Goal: Information Seeking & Learning: Check status

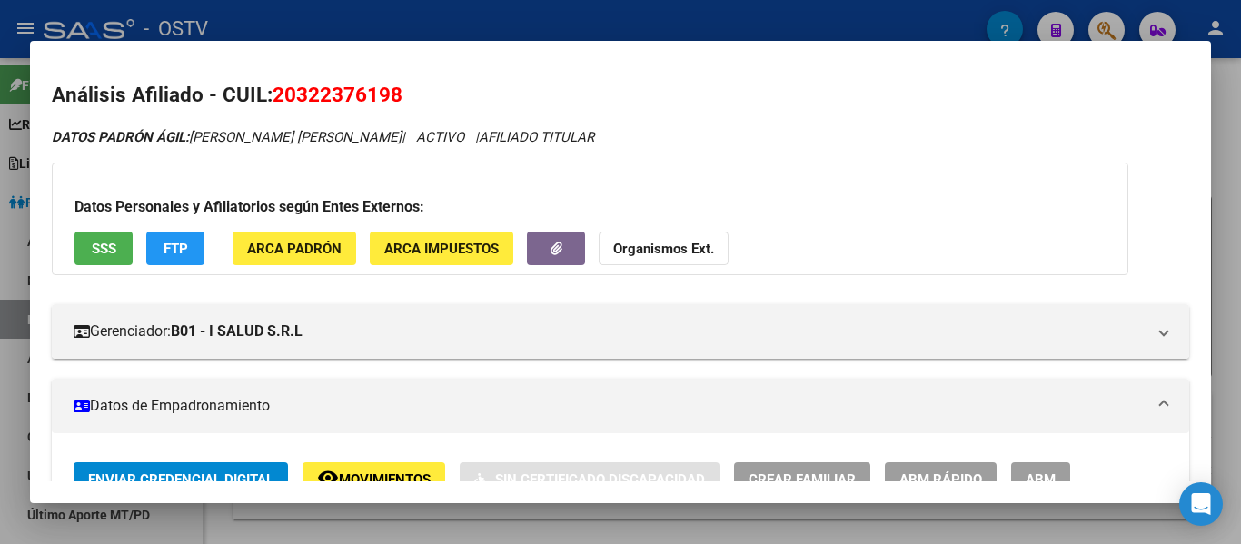
scroll to position [818, 0]
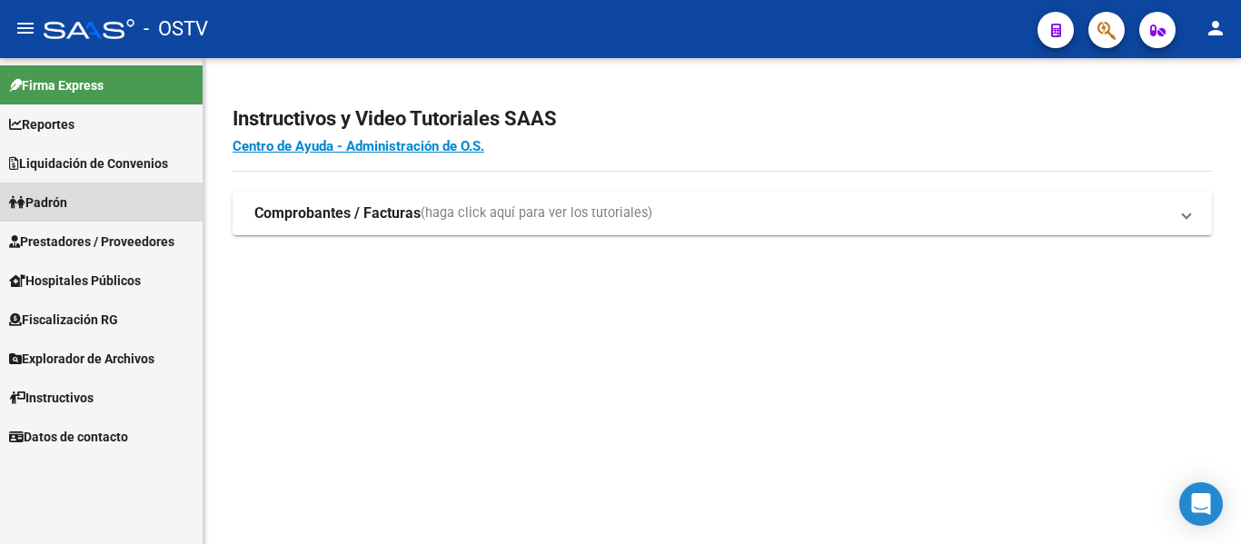
click at [50, 203] on span "Padrón" at bounding box center [38, 203] width 58 height 20
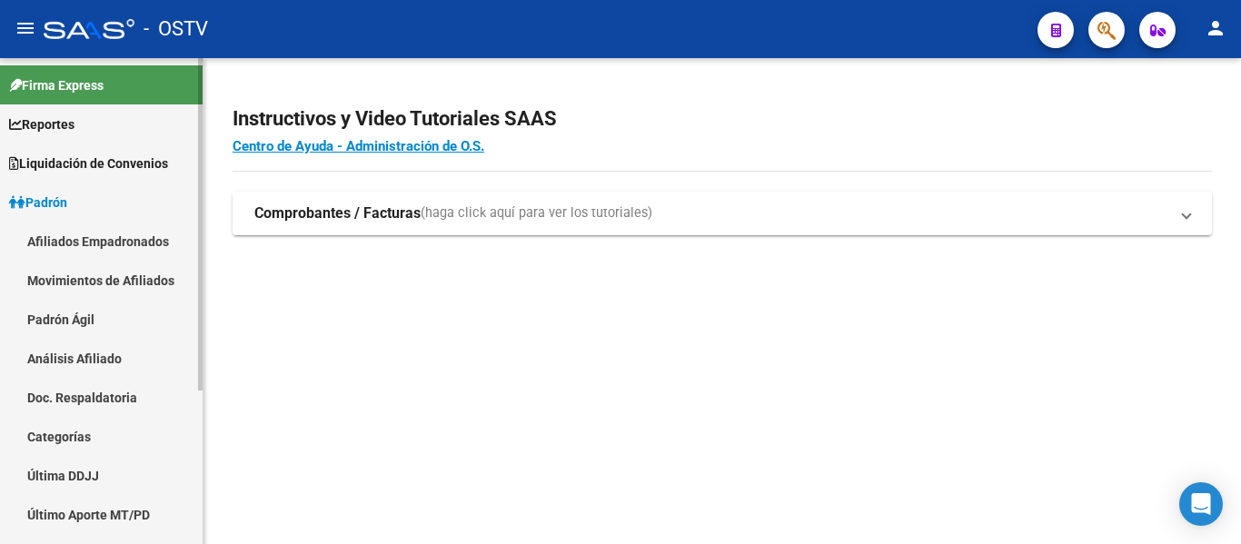
click at [47, 314] on link "Padrón Ágil" at bounding box center [101, 319] width 203 height 39
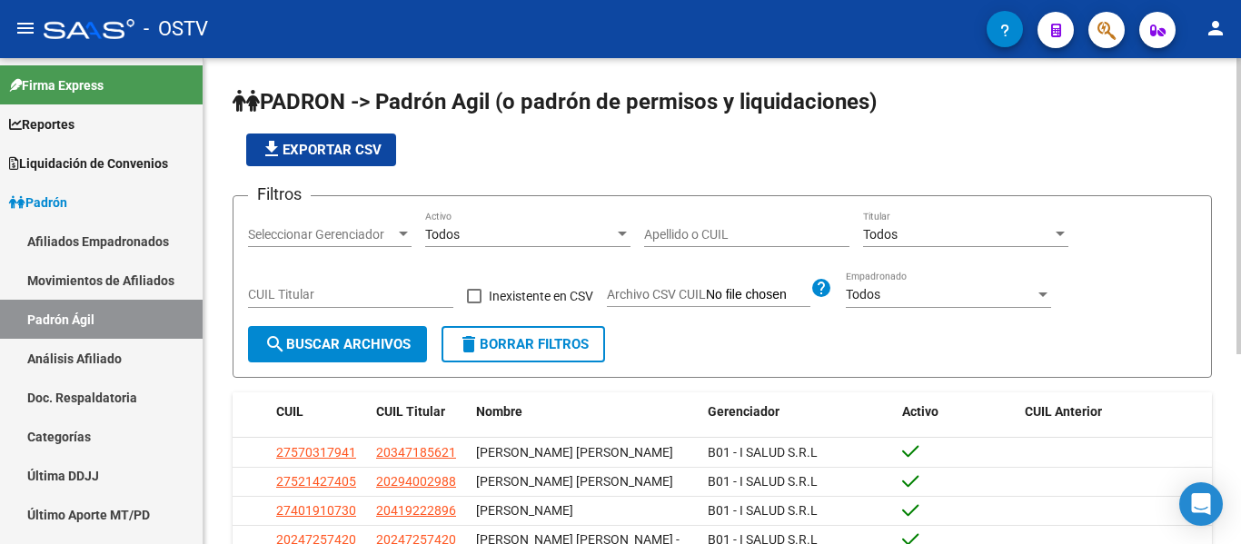
click at [679, 240] on input "Apellido o CUIL" at bounding box center [746, 234] width 205 height 15
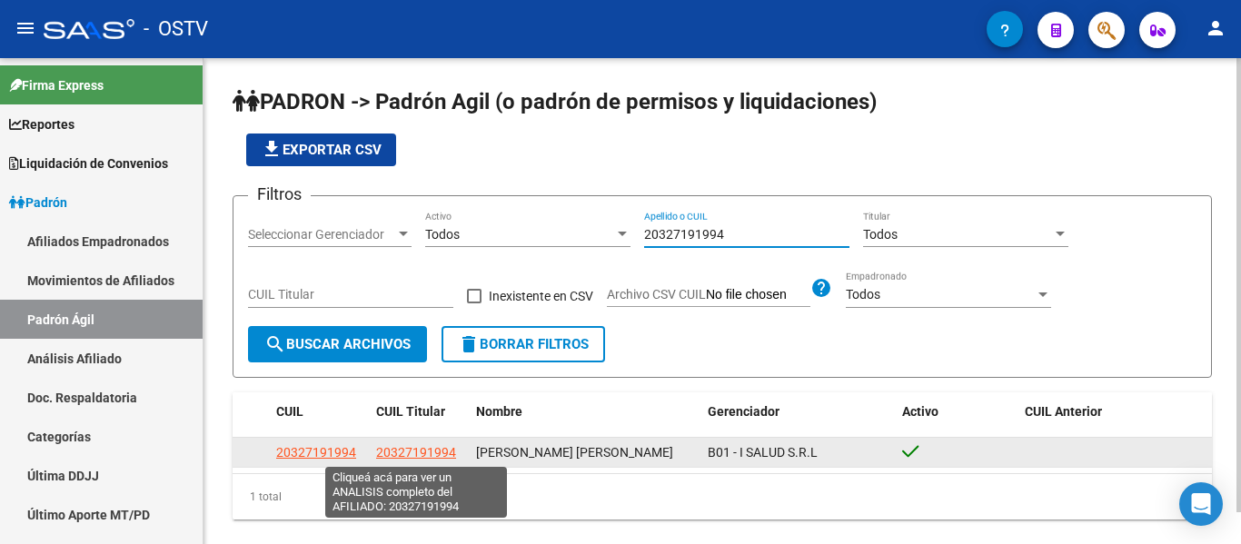
type input "20327191994"
click at [426, 455] on span "20327191994" at bounding box center [416, 452] width 80 height 15
type textarea "20327191994"
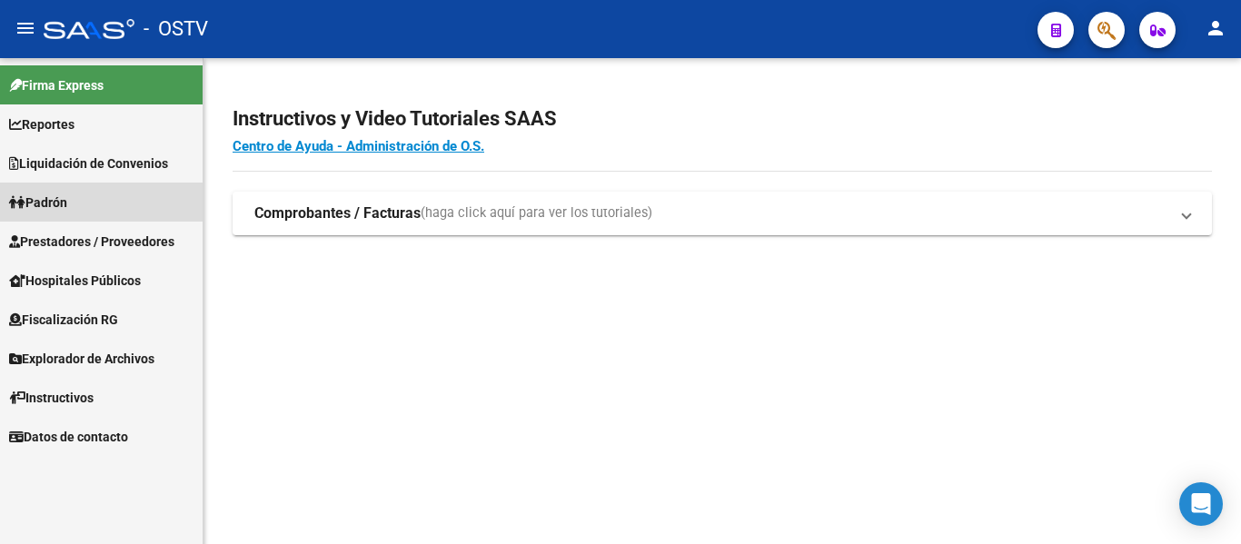
click at [87, 202] on link "Padrón" at bounding box center [101, 202] width 203 height 39
click at [64, 213] on link "Padrón" at bounding box center [101, 202] width 203 height 39
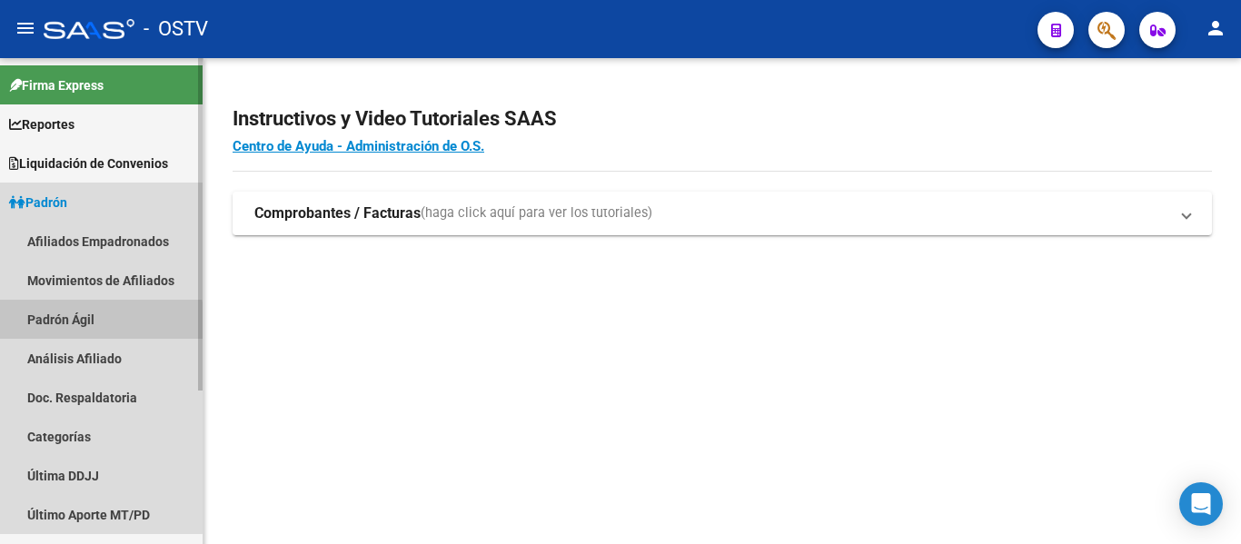
click at [70, 329] on link "Padrón Ágil" at bounding box center [101, 319] width 203 height 39
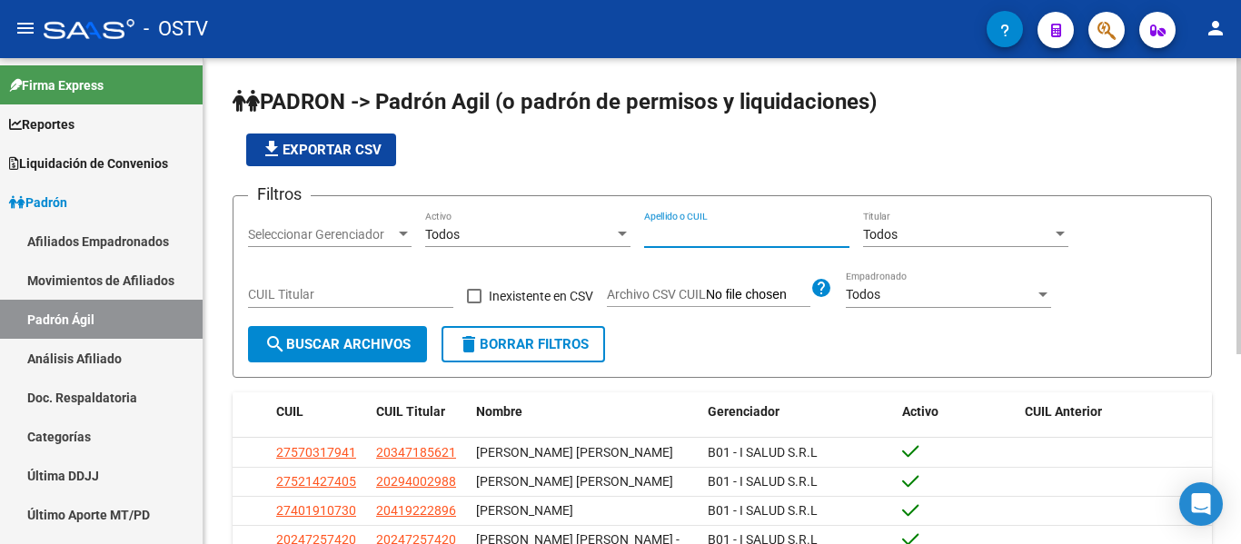
click at [750, 233] on input "Apellido o CUIL" at bounding box center [746, 234] width 205 height 15
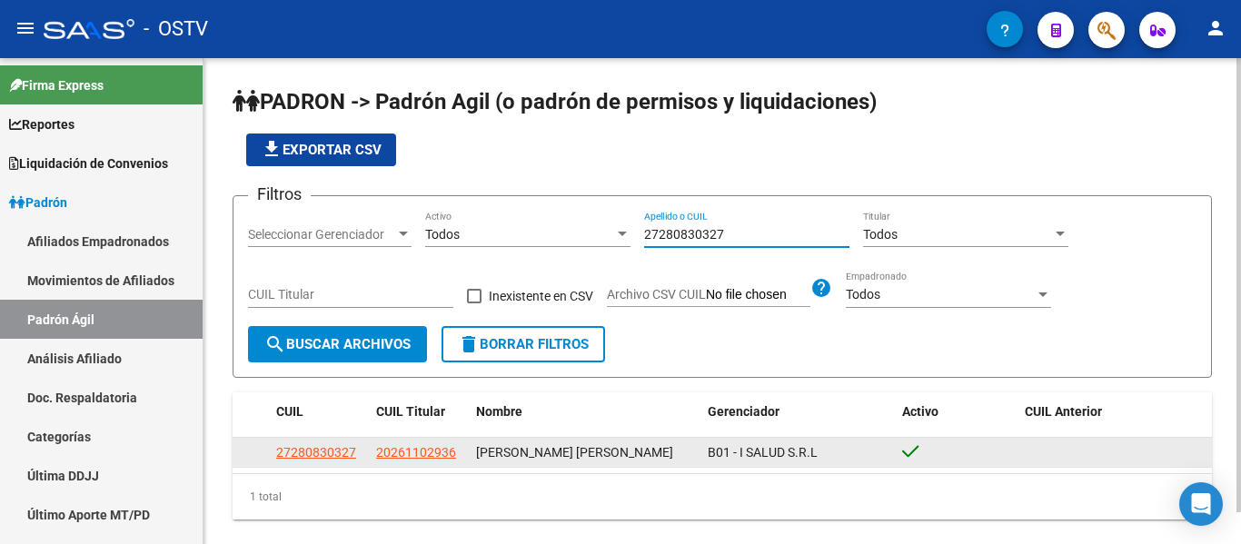
type input "27280830327"
click at [415, 460] on app-link-go-to "20261102936" at bounding box center [416, 452] width 80 height 21
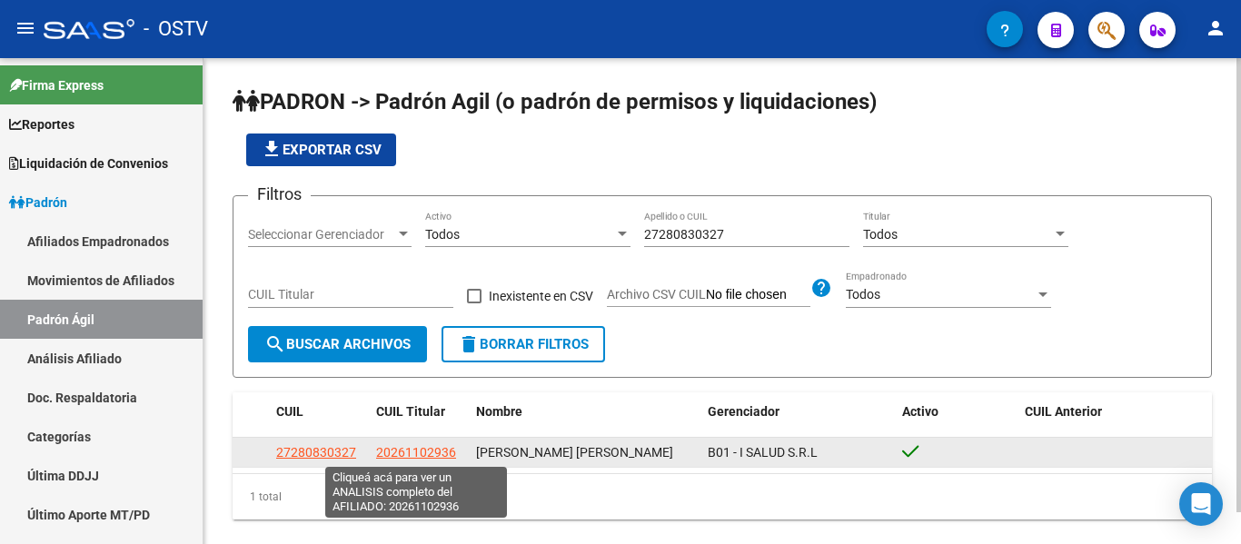
click at [431, 450] on span "20261102936" at bounding box center [416, 452] width 80 height 15
type textarea "20261102936"
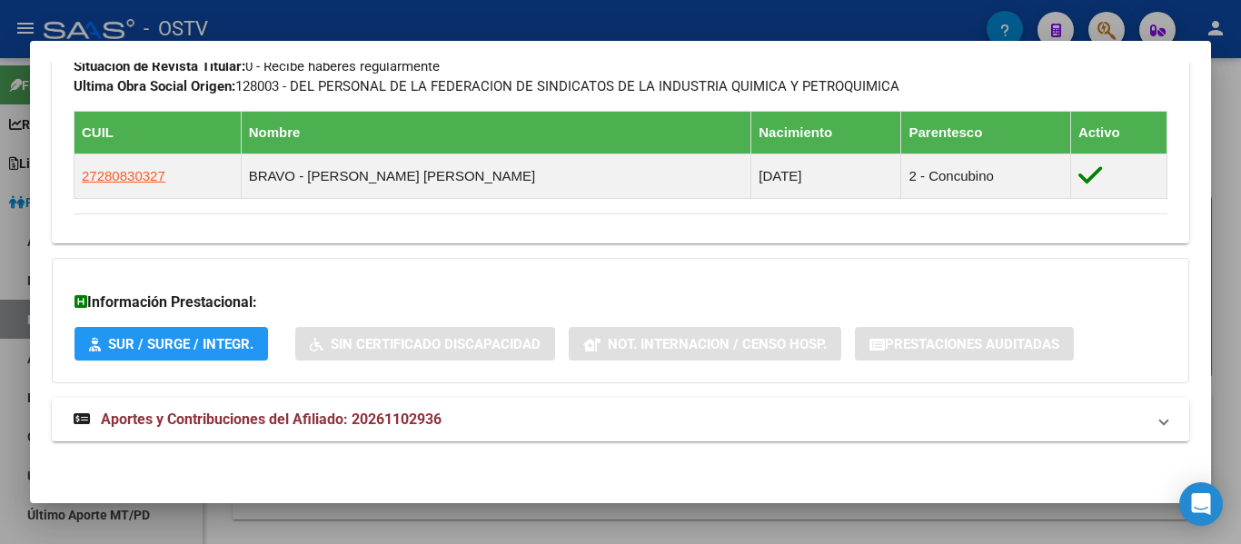
scroll to position [807, 0]
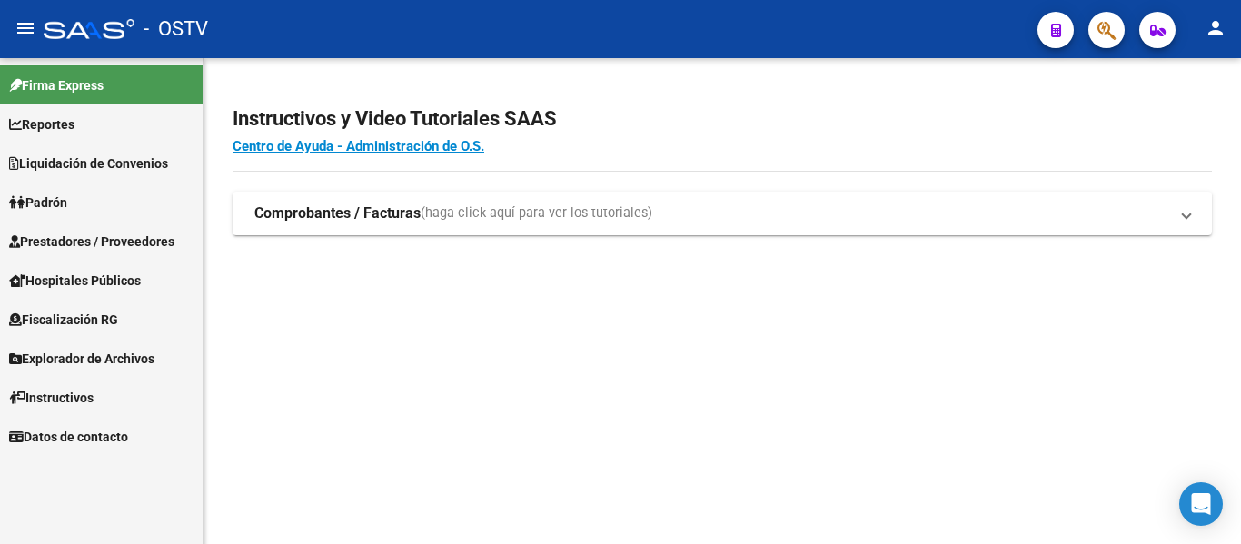
click at [57, 201] on span "Padrón" at bounding box center [38, 203] width 58 height 20
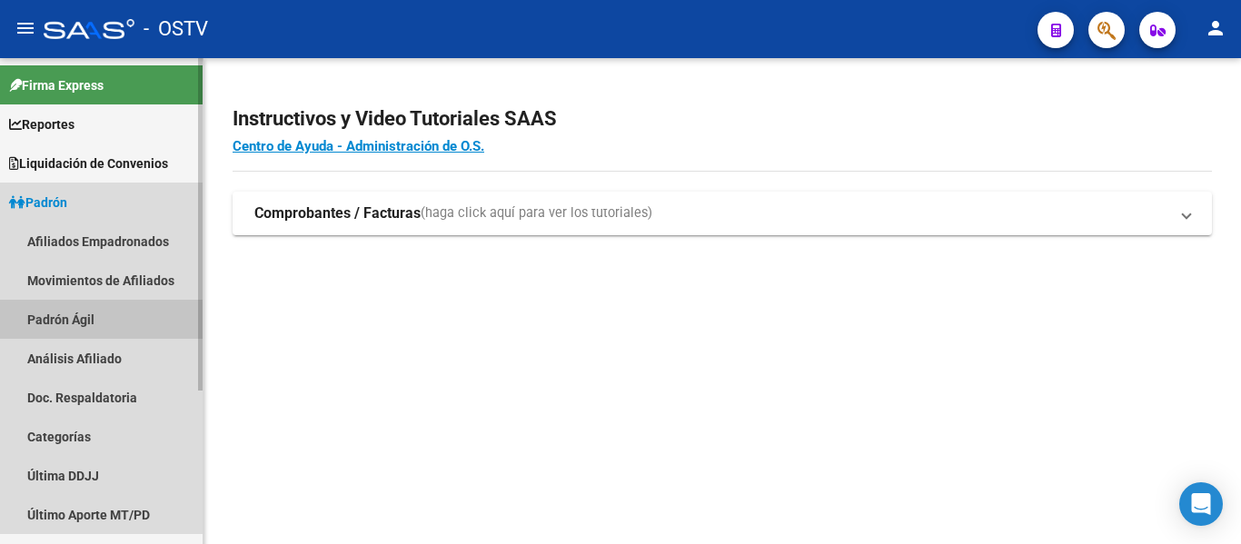
click at [47, 322] on link "Padrón Ágil" at bounding box center [101, 319] width 203 height 39
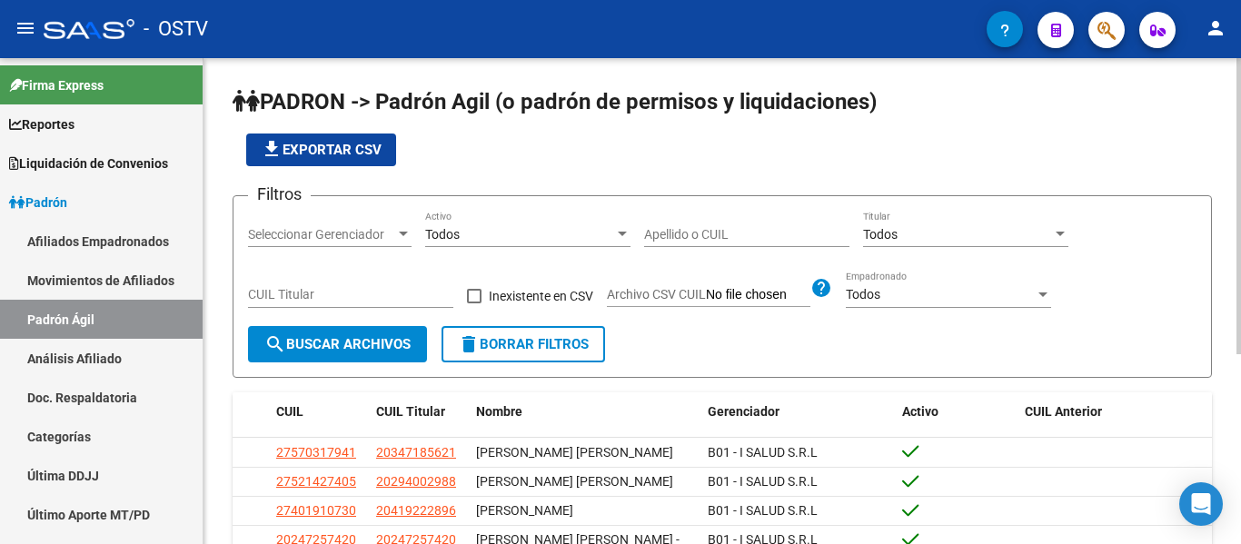
click at [703, 229] on input "Apellido o CUIL" at bounding box center [746, 234] width 205 height 15
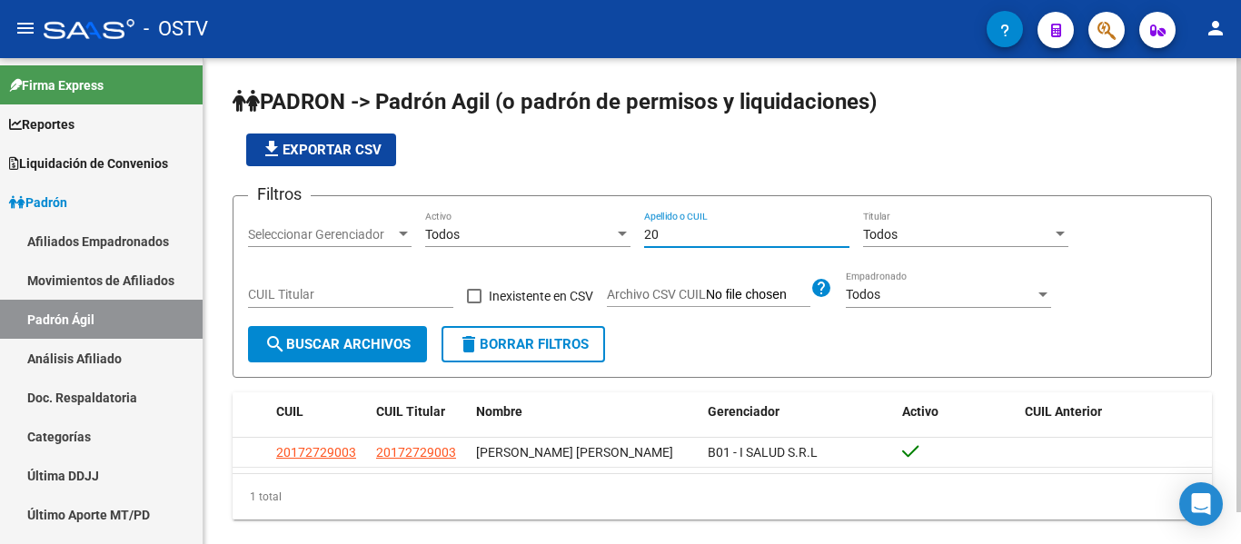
type input "2"
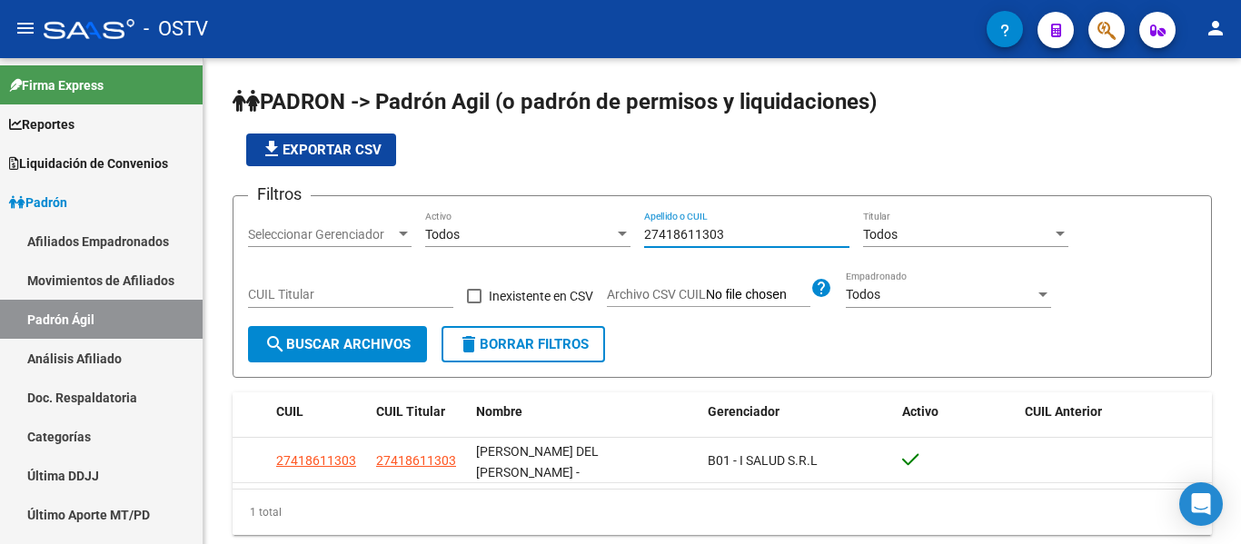
type input "27418611303"
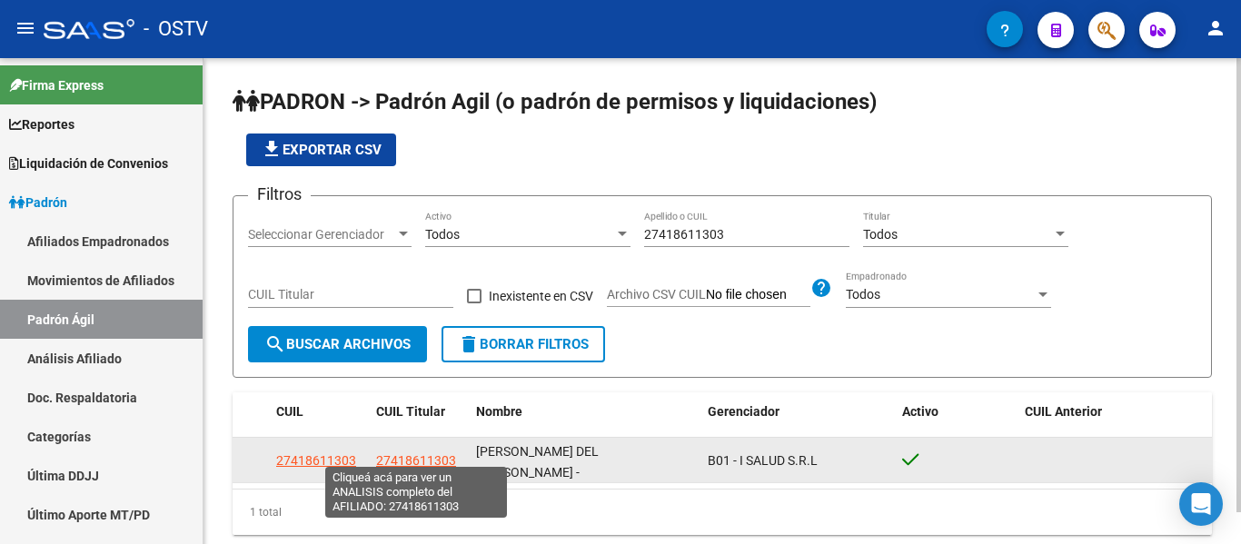
click at [440, 453] on span "27418611303" at bounding box center [416, 460] width 80 height 15
type textarea "27418611303"
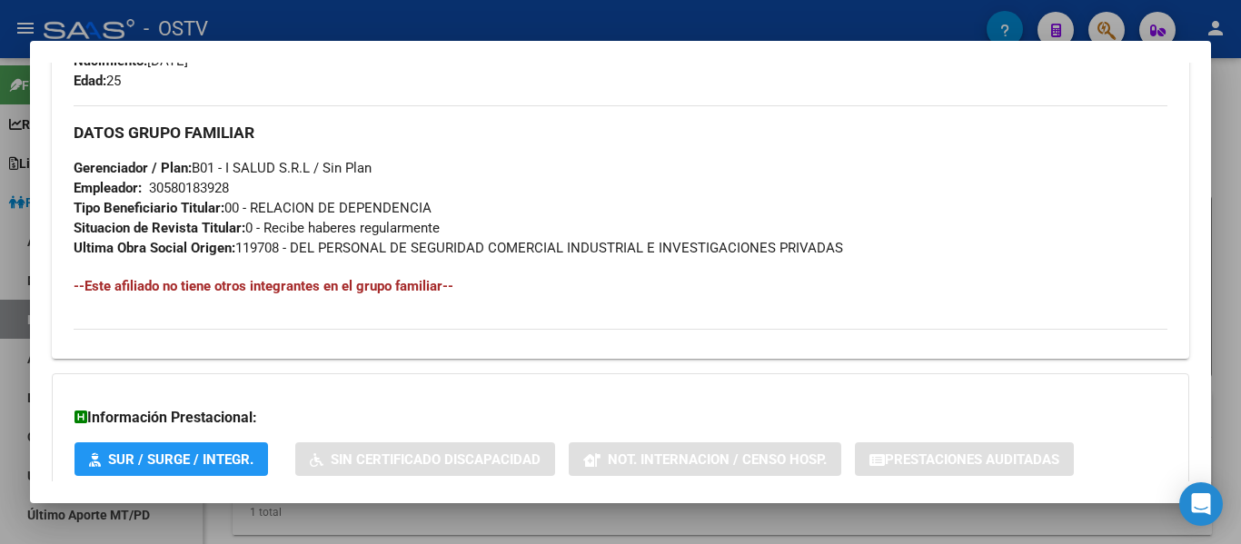
scroll to position [943, 0]
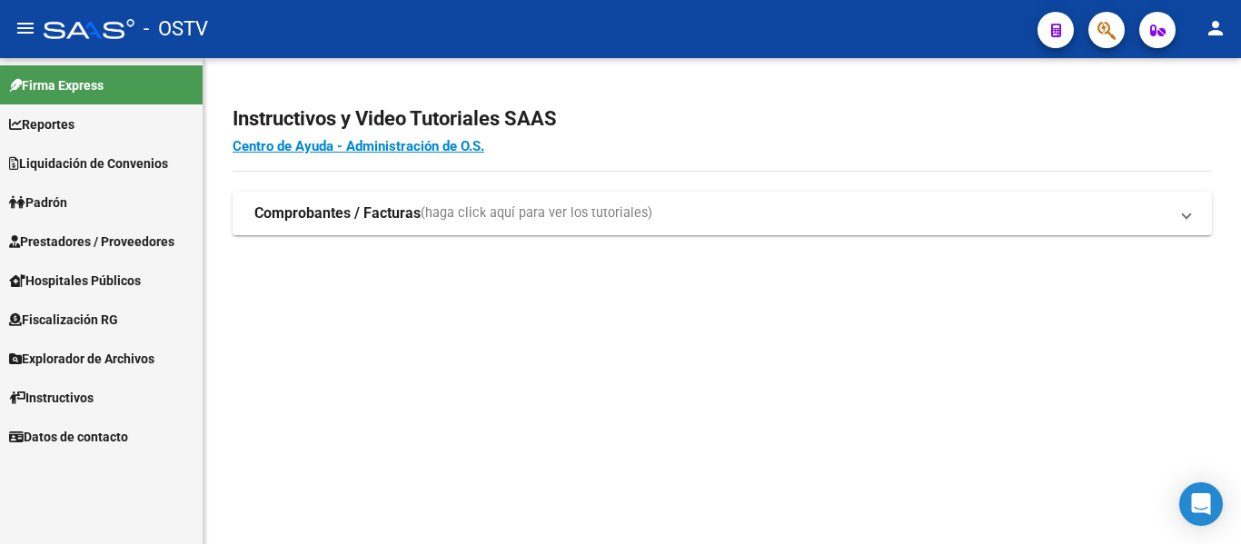
click at [67, 209] on span "Padrón" at bounding box center [38, 203] width 58 height 20
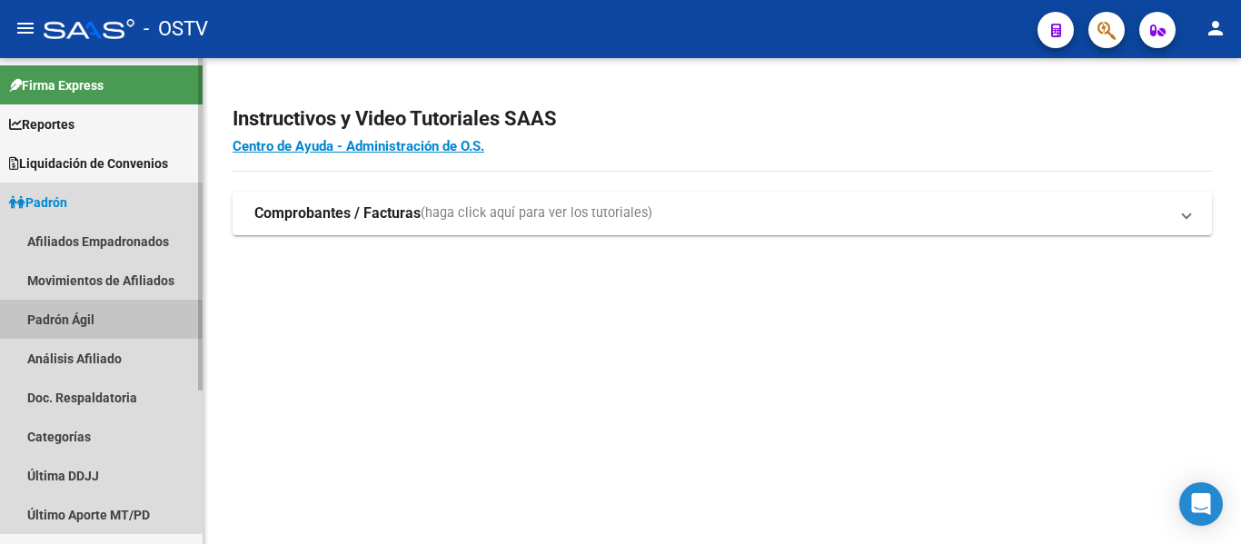
click at [57, 311] on link "Padrón Ágil" at bounding box center [101, 319] width 203 height 39
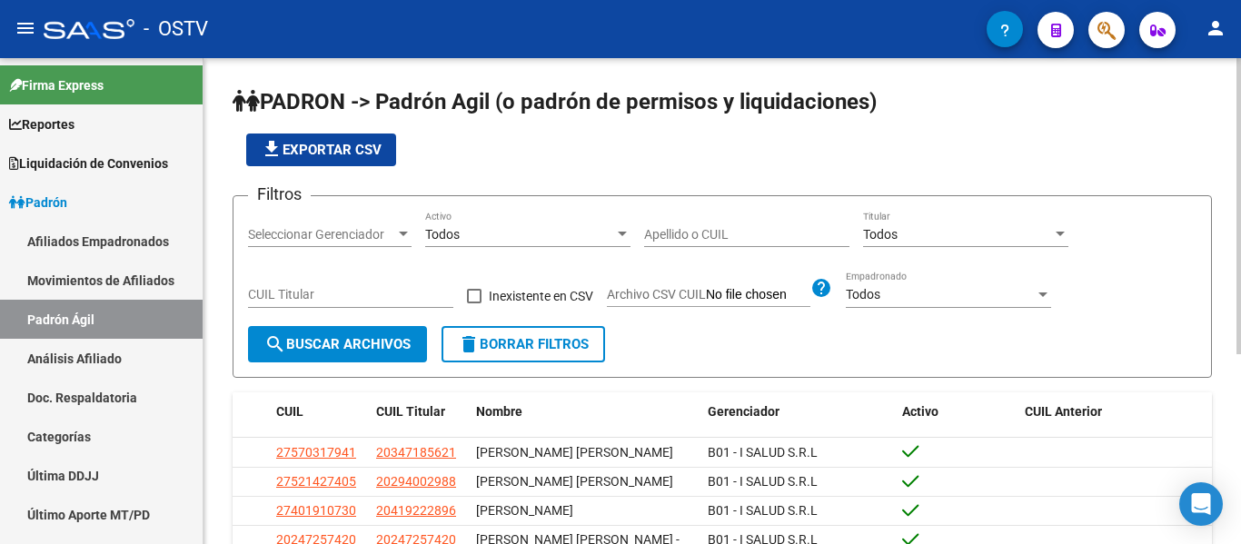
click at [650, 238] on input "Apellido o CUIL" at bounding box center [746, 234] width 205 height 15
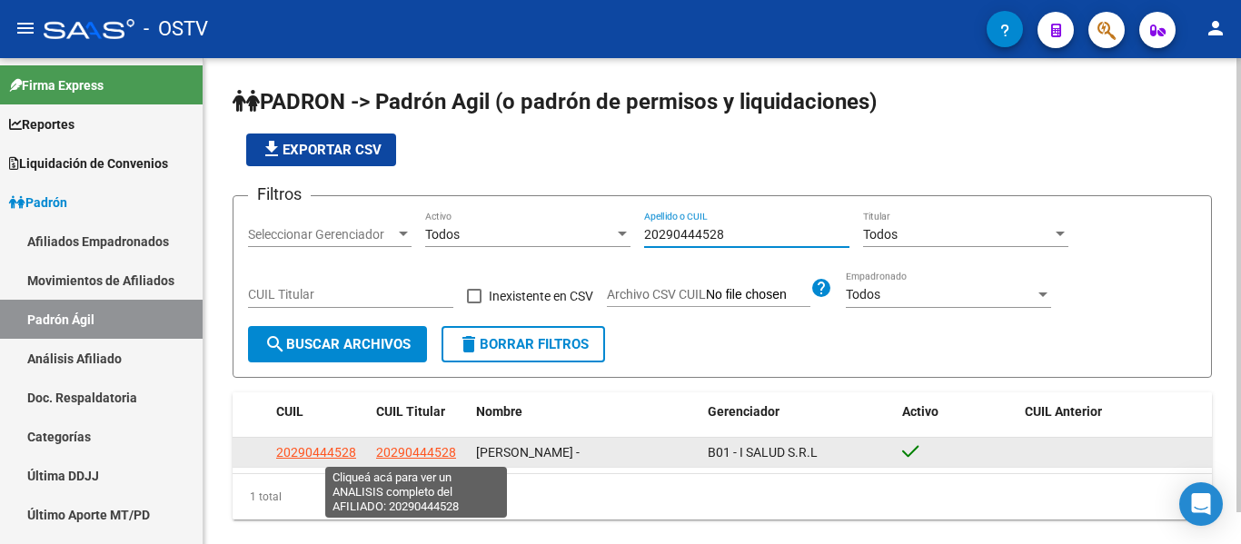
type input "20290444528"
click at [408, 456] on span "20290444528" at bounding box center [416, 452] width 80 height 15
type textarea "20290444528"
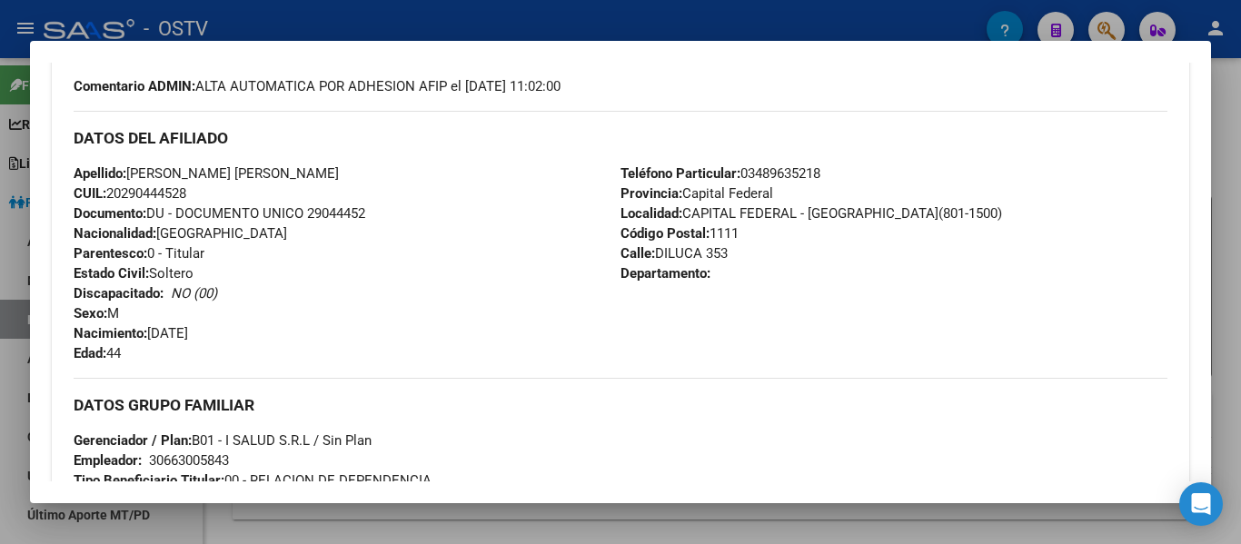
scroll to position [918, 0]
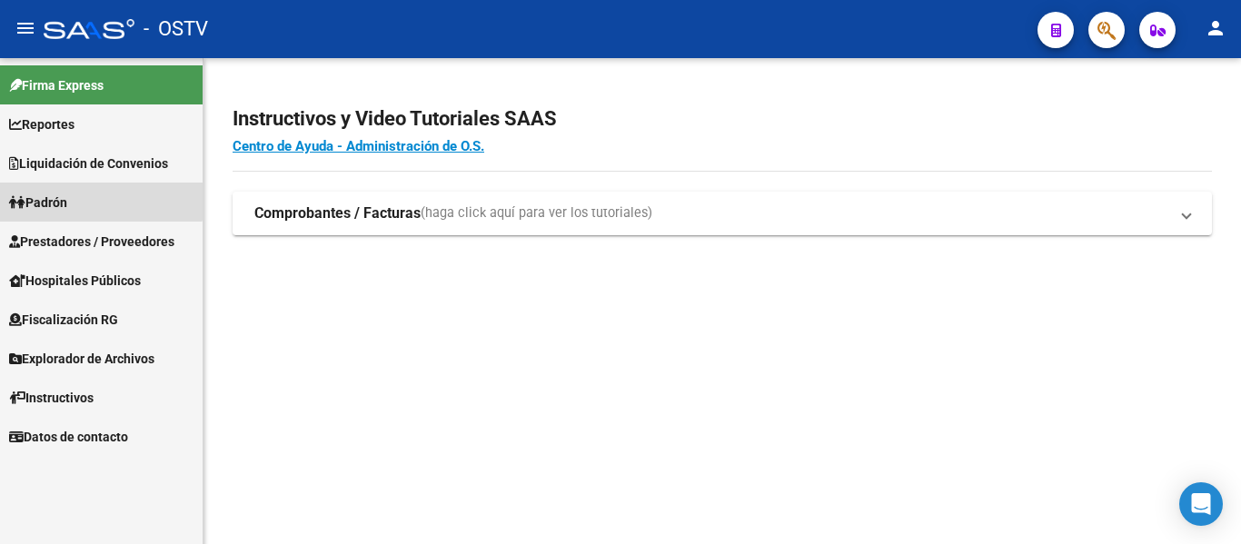
click at [67, 193] on span "Padrón" at bounding box center [38, 203] width 58 height 20
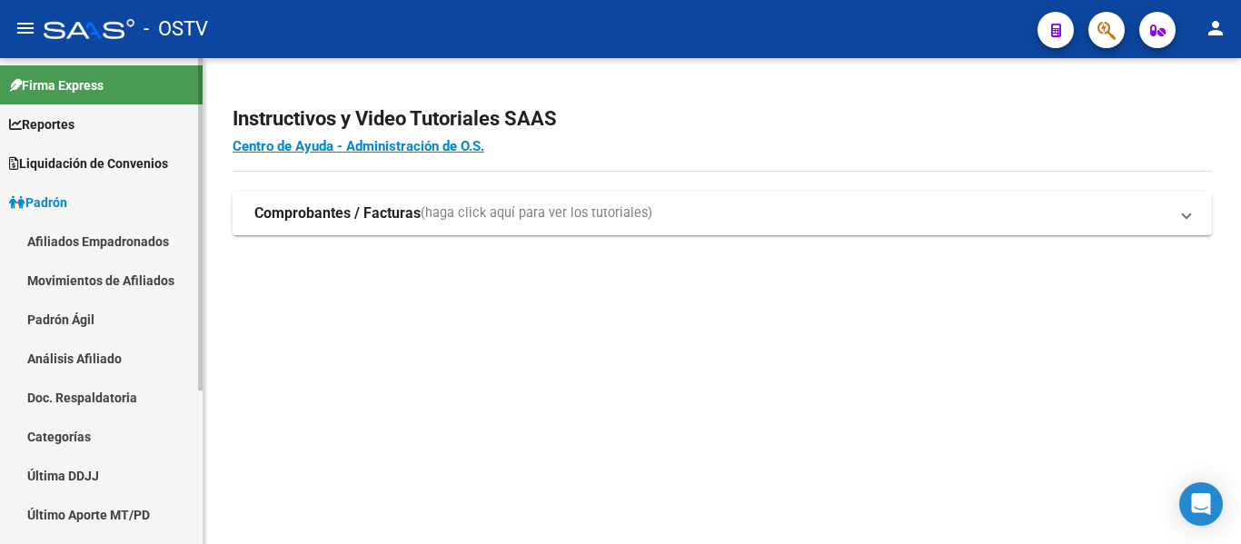
click at [56, 333] on link "Padrón Ágil" at bounding box center [101, 319] width 203 height 39
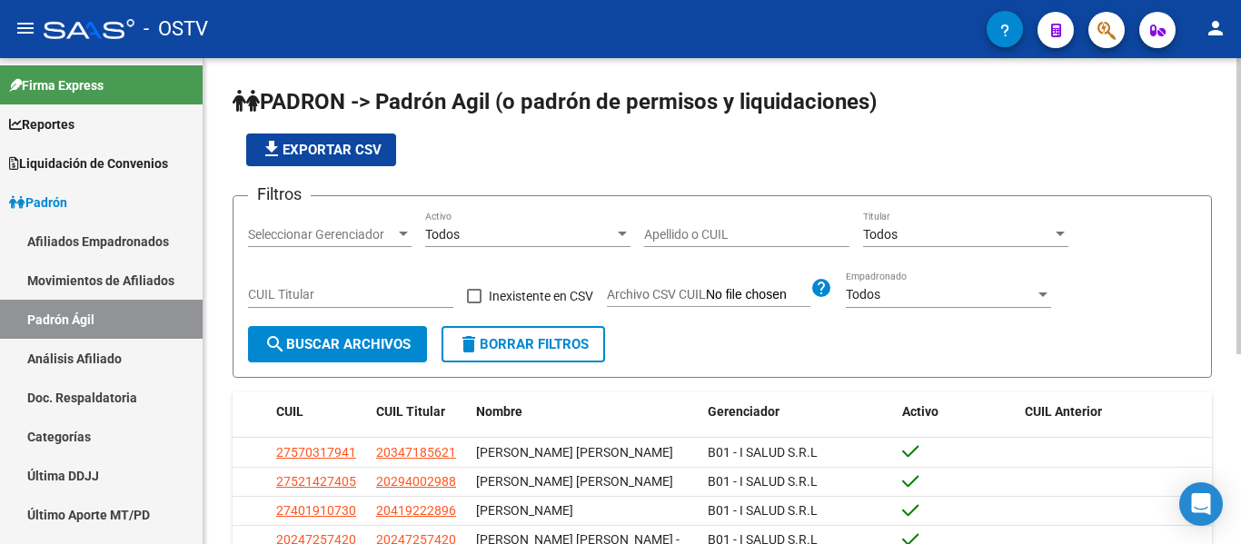
click at [662, 241] on input "Apellido o CUIL" at bounding box center [746, 234] width 205 height 15
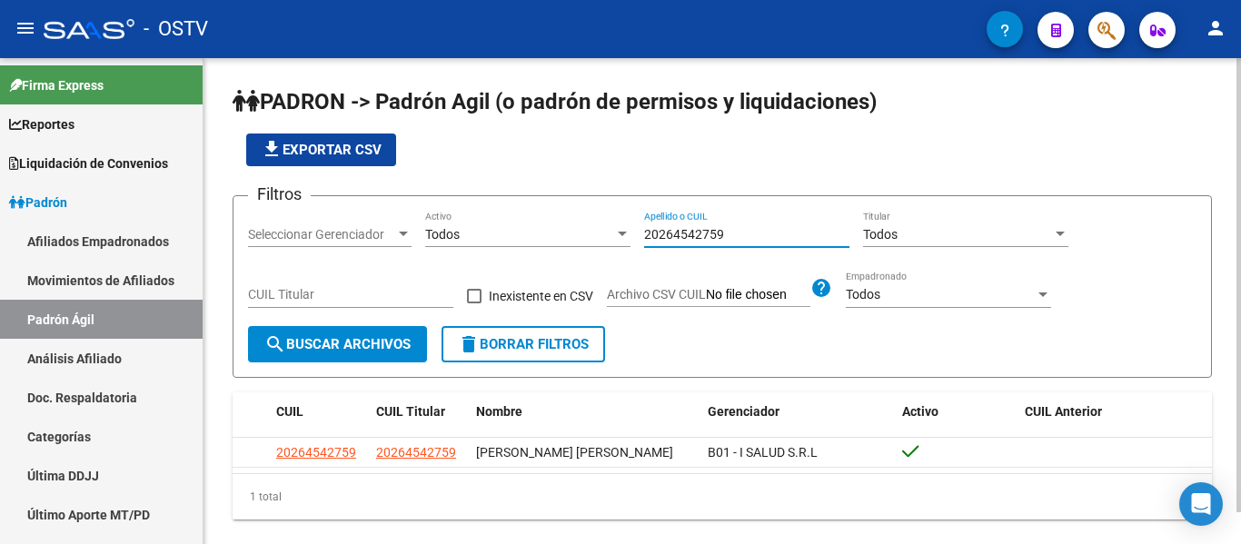
type input "20264542759"
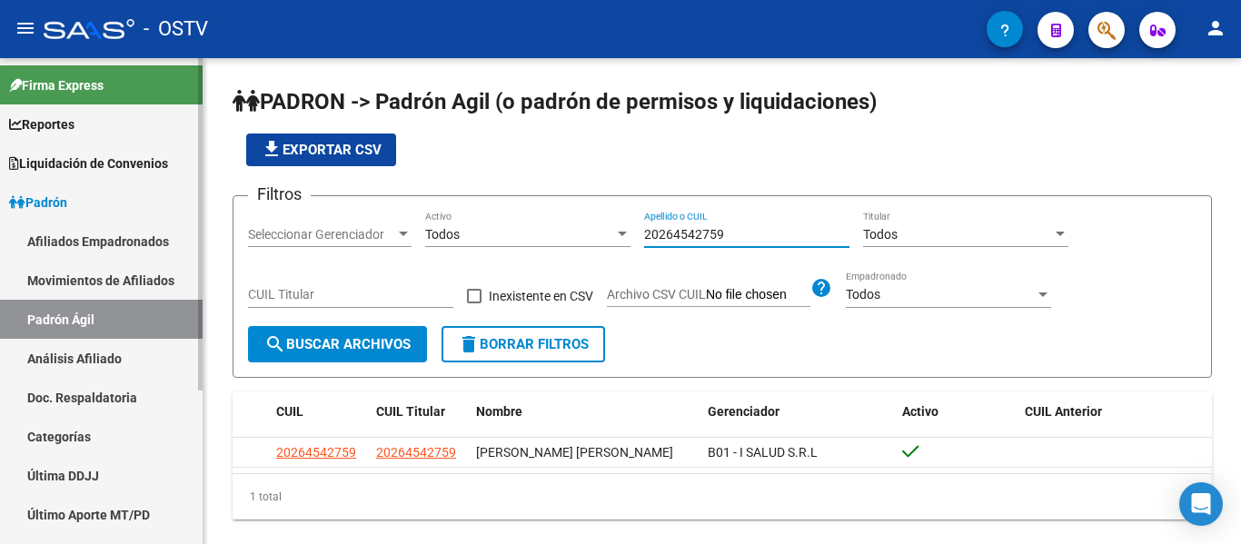
scroll to position [224, 0]
